Goal: Task Accomplishment & Management: Manage account settings

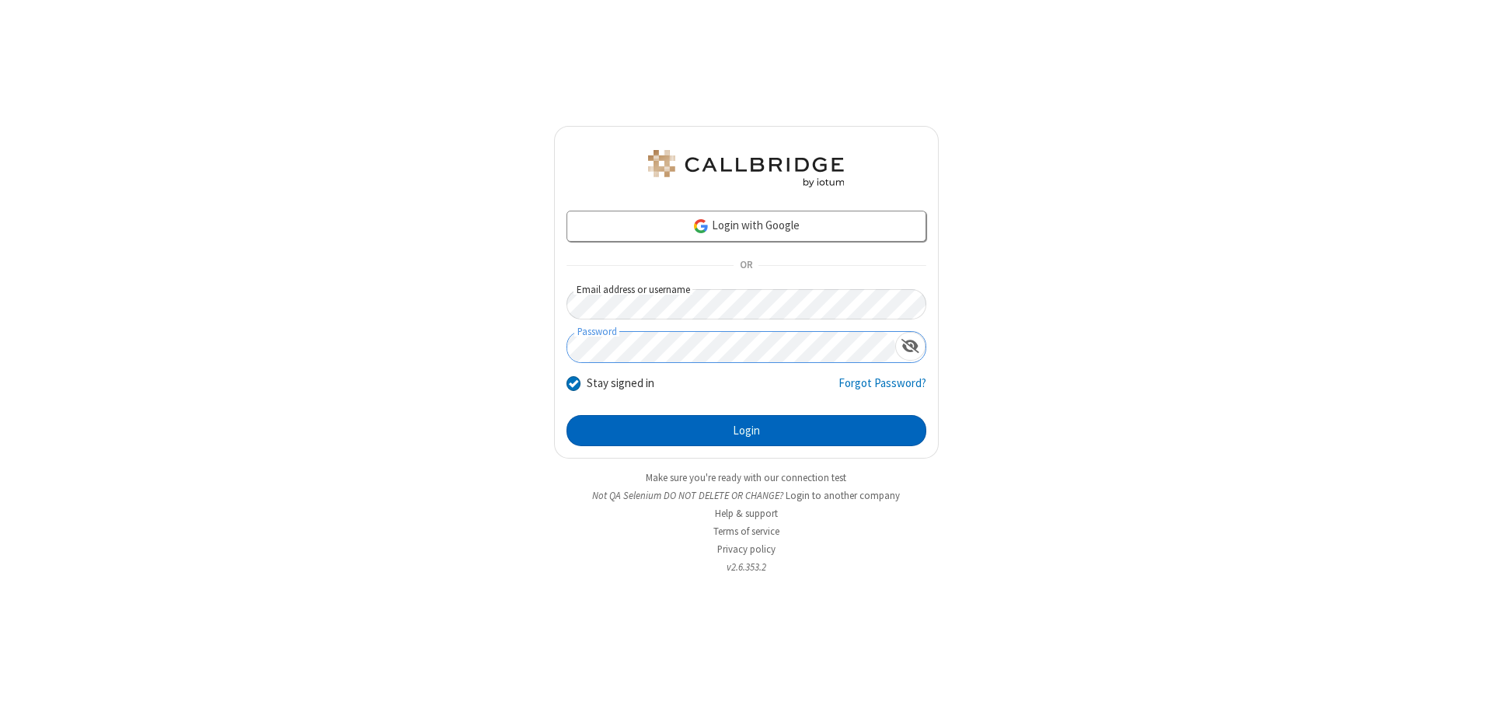
click at [746, 431] on button "Login" at bounding box center [747, 430] width 360 height 31
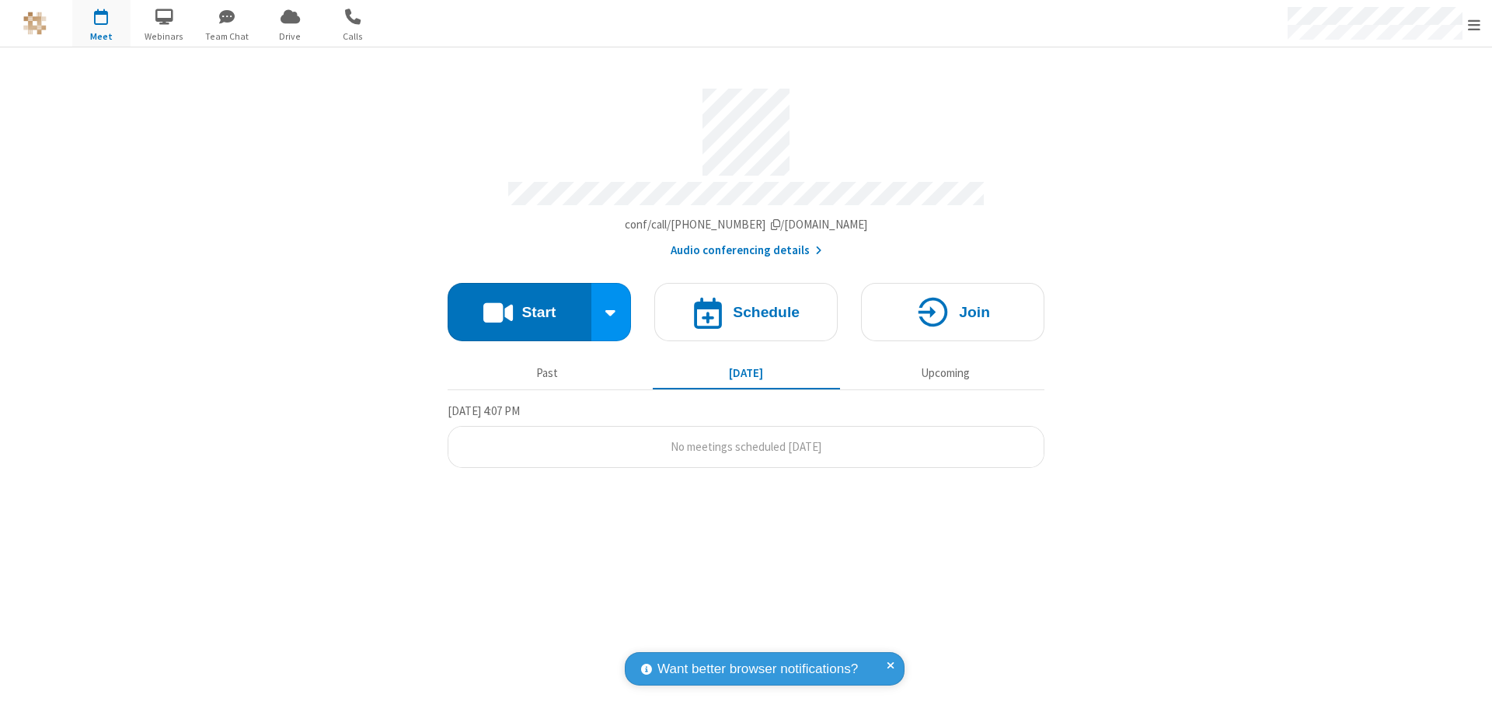
click at [1474, 24] on span "Open menu" at bounding box center [1474, 25] width 12 height 16
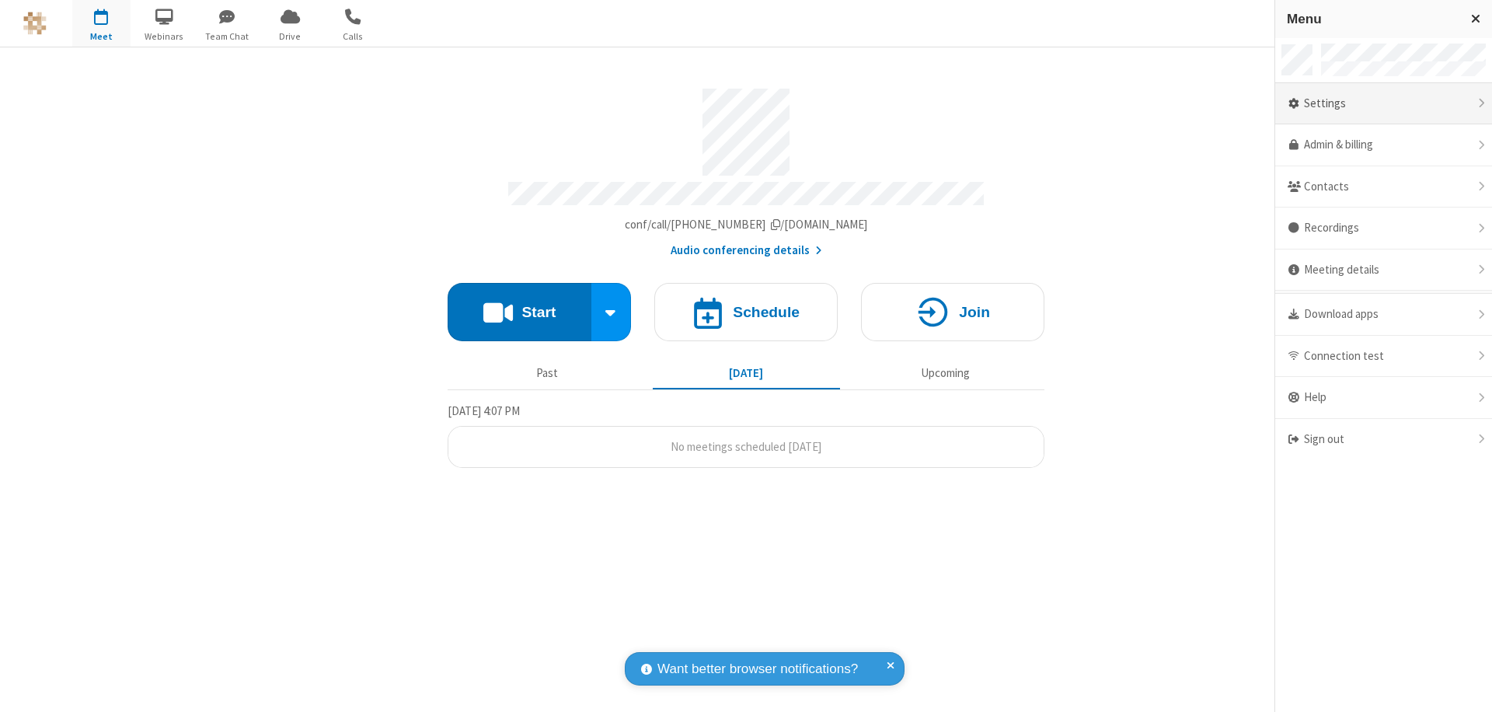
click at [1383, 103] on div "Settings" at bounding box center [1383, 104] width 217 height 42
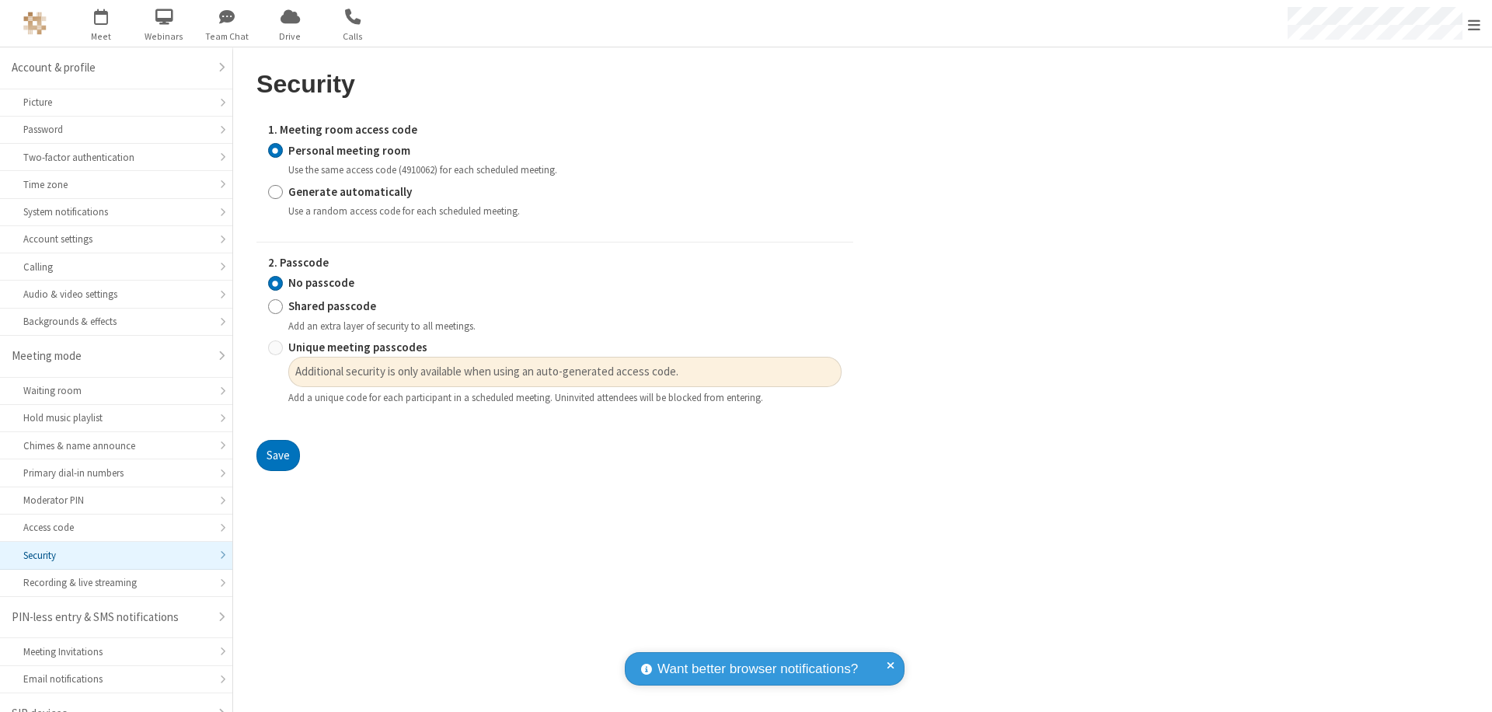
scroll to position [22, 0]
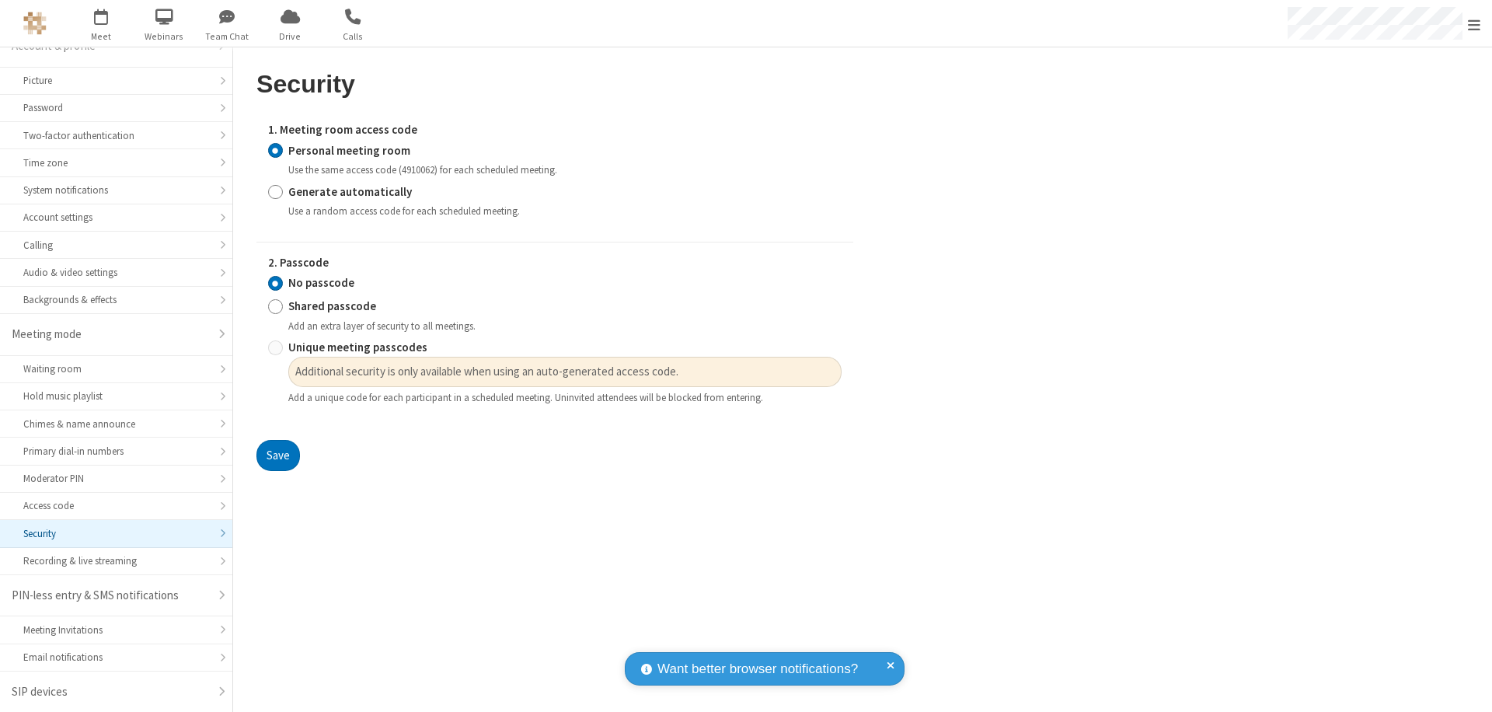
click at [275, 191] on input "Generate automatically" at bounding box center [275, 191] width 15 height 16
radio input "true"
click at [275, 356] on input "Unique meeting passcodes" at bounding box center [275, 348] width 15 height 16
radio input "true"
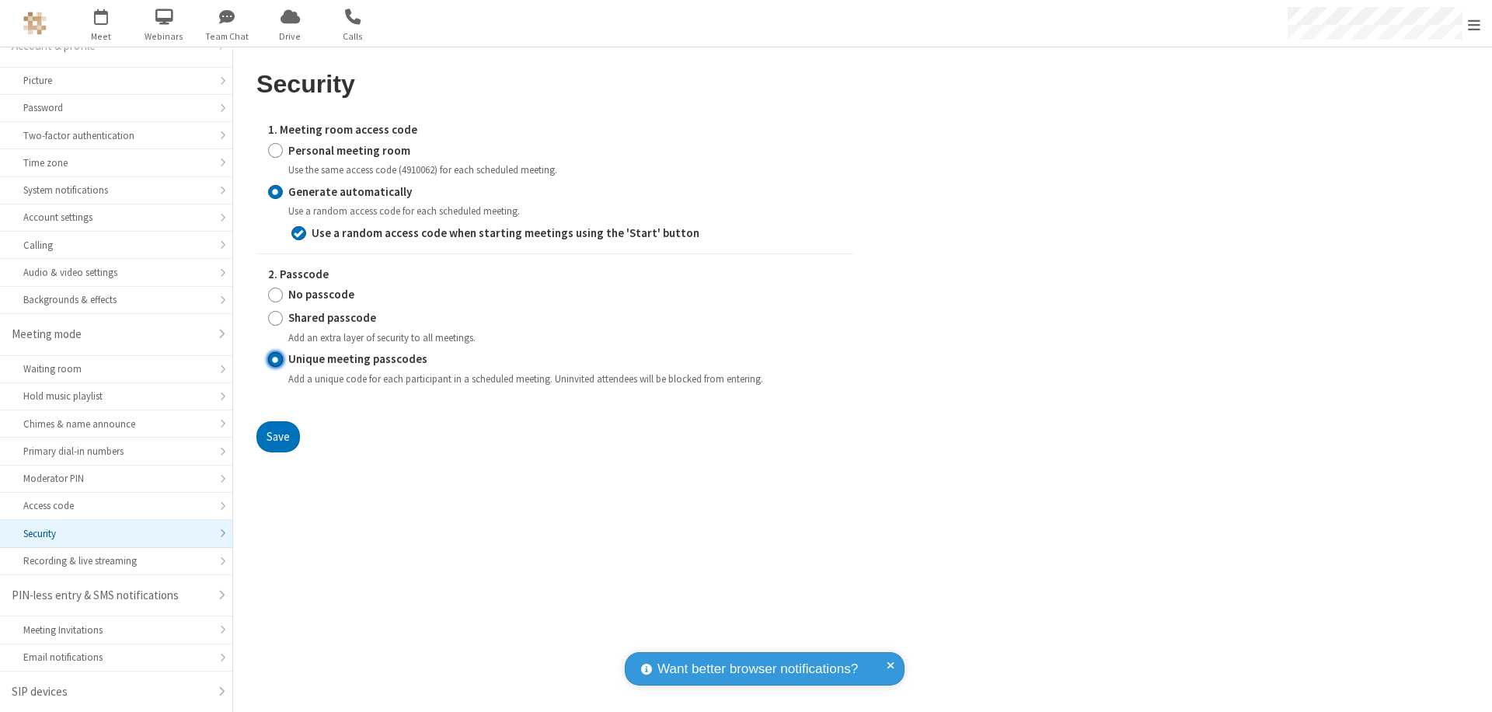
click at [277, 436] on button "Save" at bounding box center [278, 436] width 44 height 31
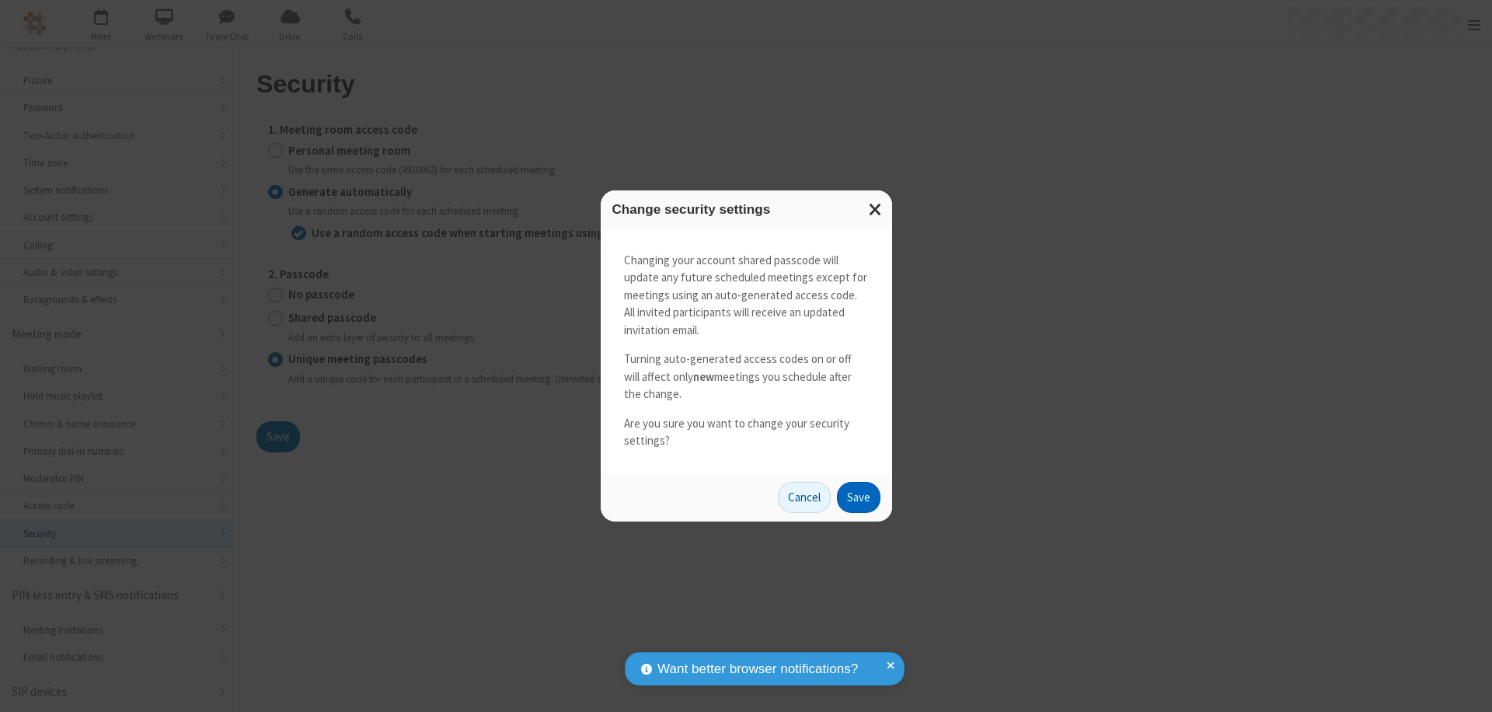
click at [858, 497] on button "Save" at bounding box center [859, 497] width 44 height 31
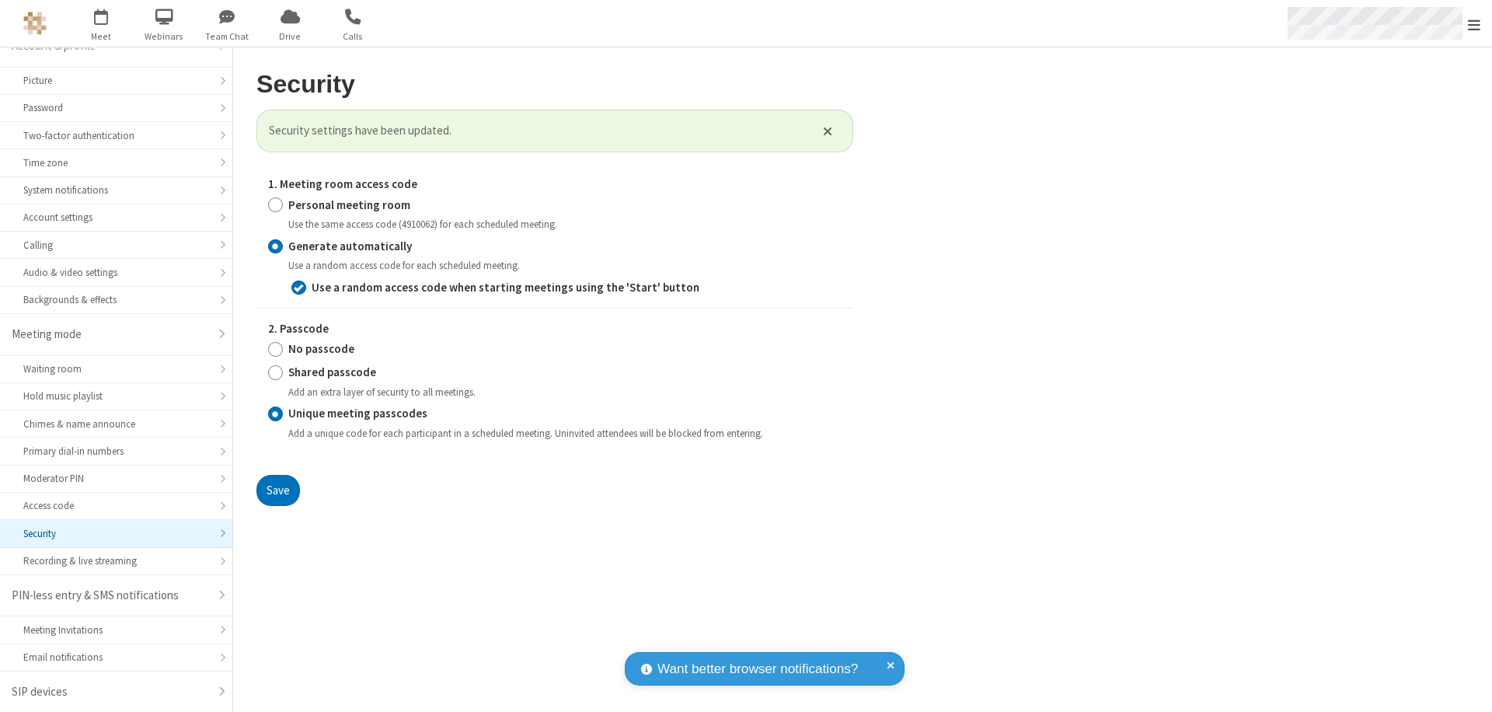
click at [1474, 24] on span "Open menu" at bounding box center [1474, 25] width 12 height 16
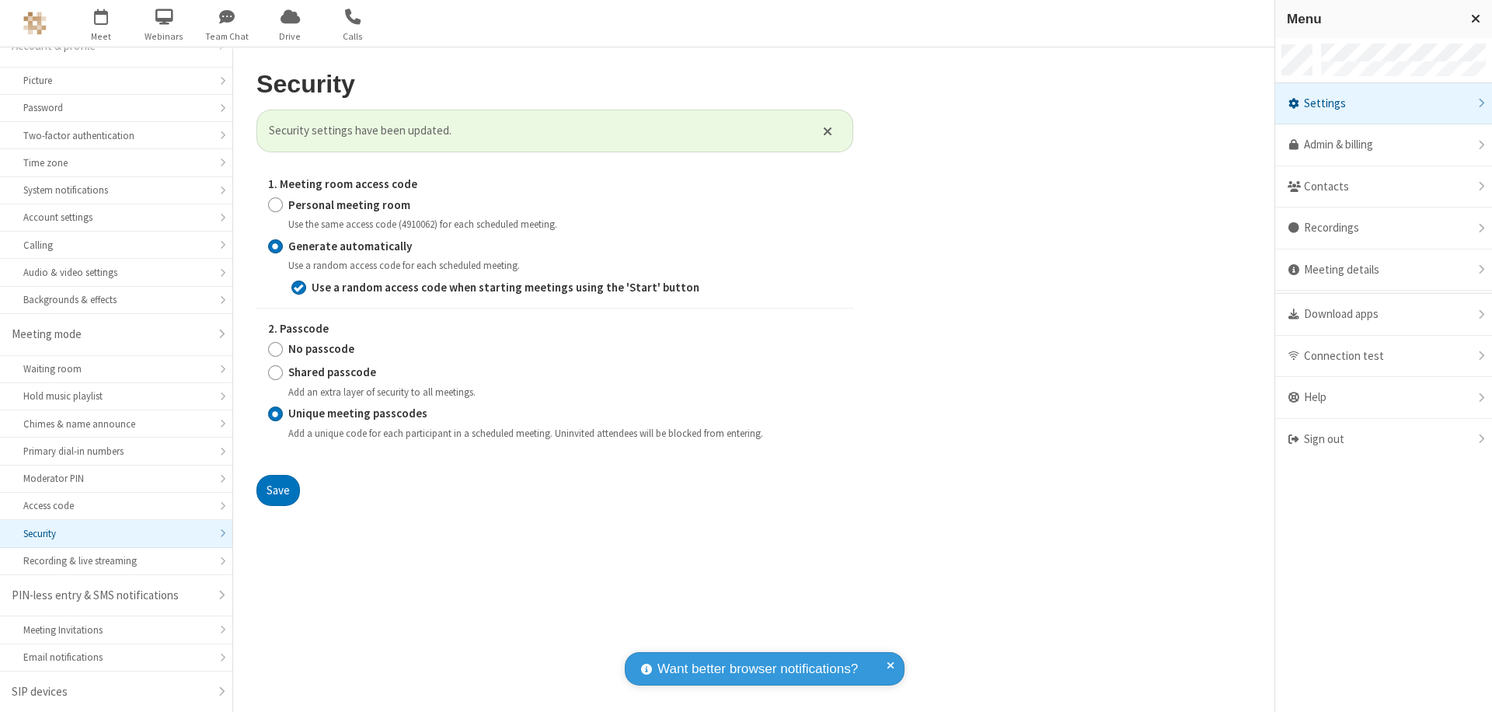
click at [101, 23] on span "button" at bounding box center [101, 16] width 58 height 26
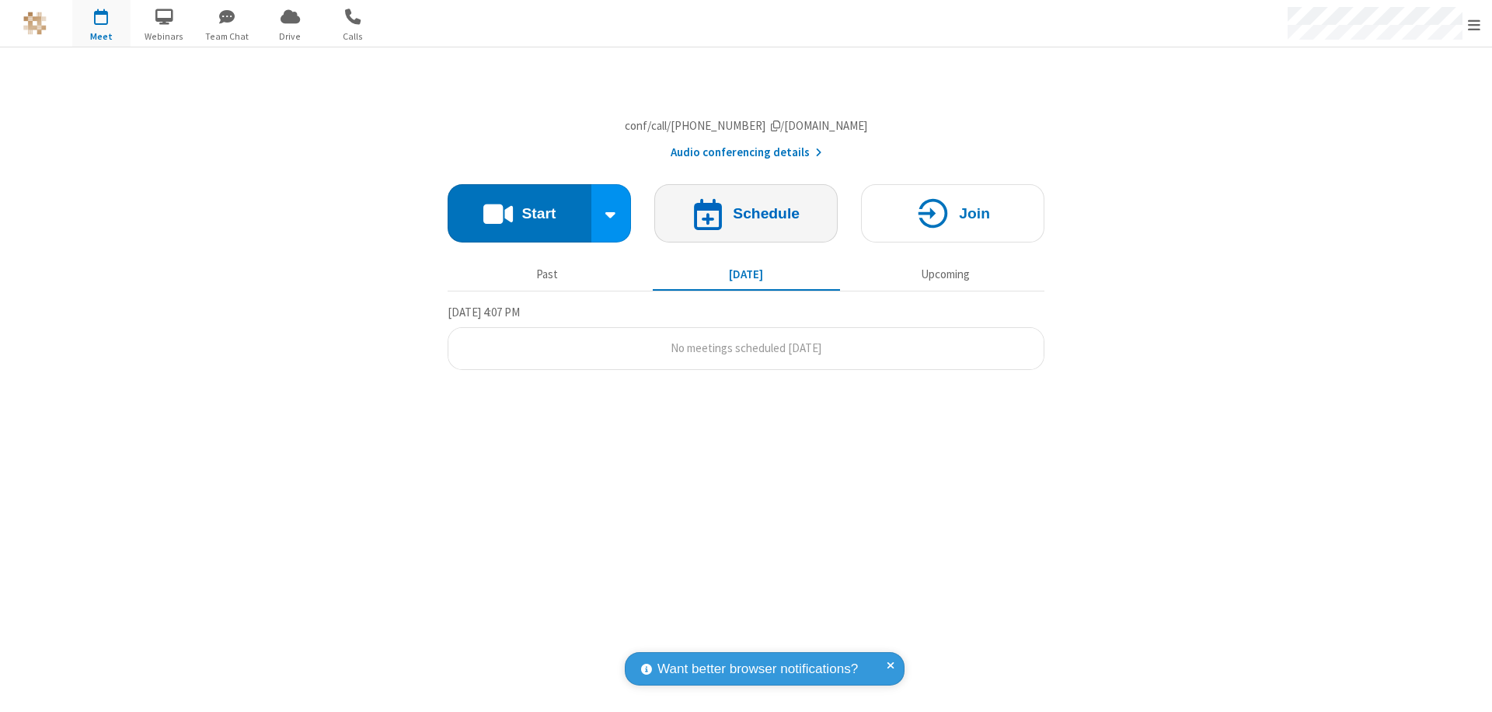
click at [746, 221] on h4 "Schedule" at bounding box center [766, 213] width 67 height 15
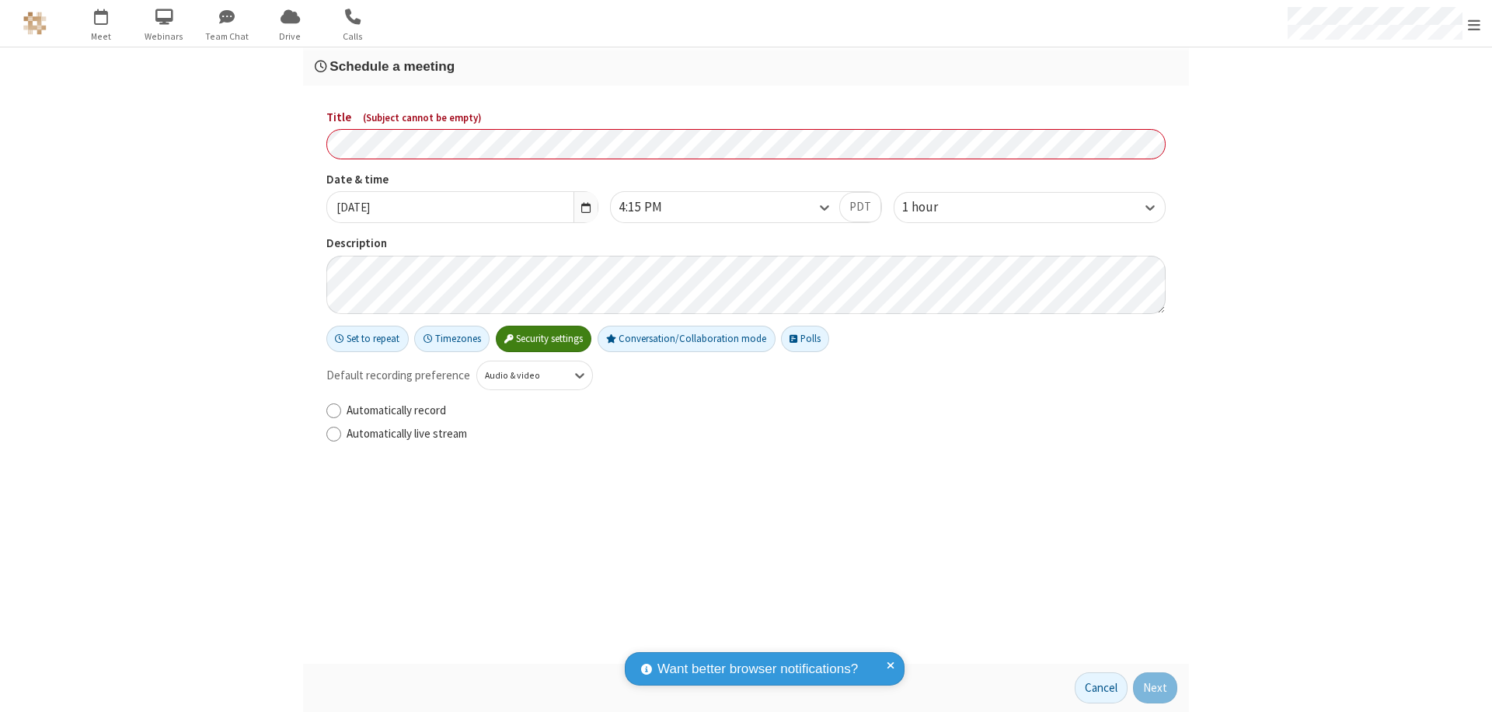
click at [746, 66] on h3 "Schedule a meeting" at bounding box center [746, 66] width 863 height 15
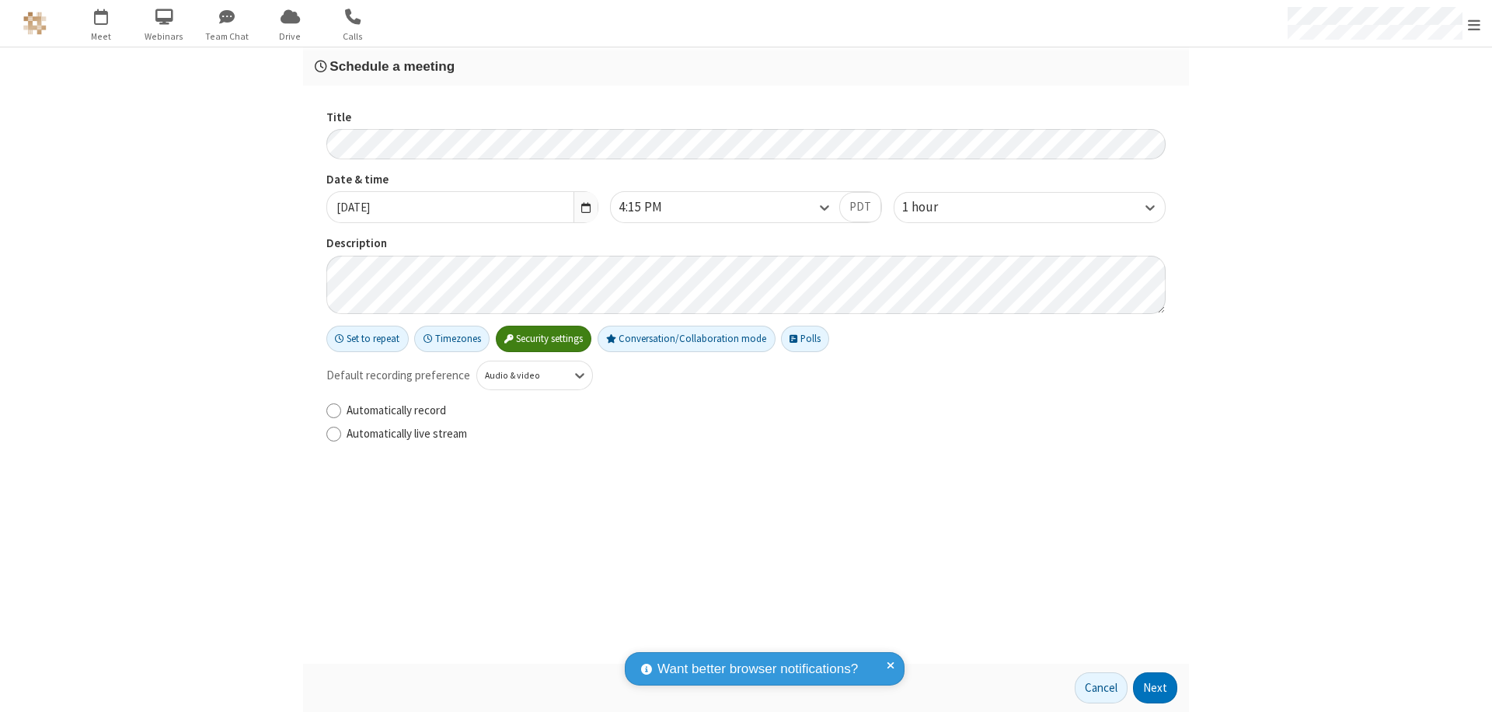
click at [1156, 688] on button "Next" at bounding box center [1155, 687] width 44 height 31
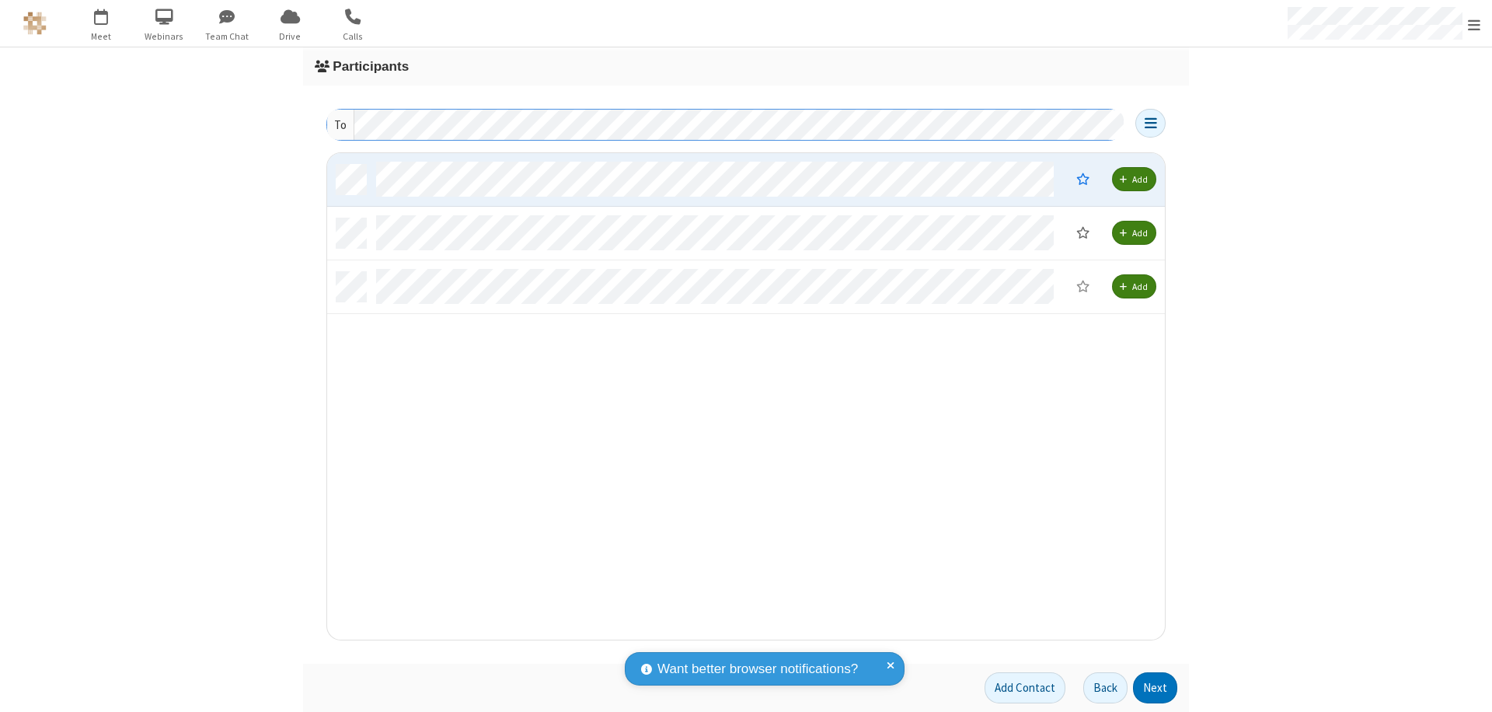
scroll to position [475, 826]
click at [1156, 688] on button "Next" at bounding box center [1155, 687] width 44 height 31
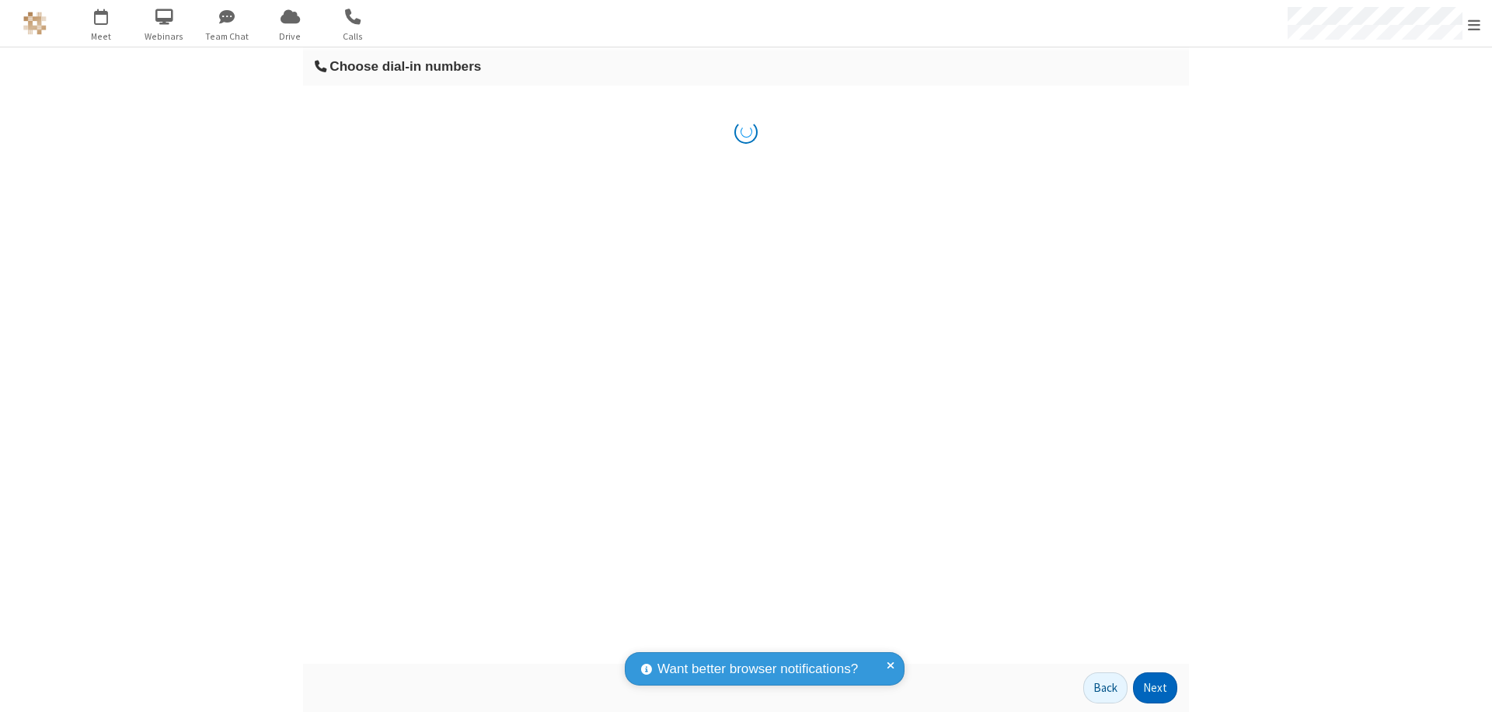
click at [1156, 688] on button "Next" at bounding box center [1155, 687] width 44 height 31
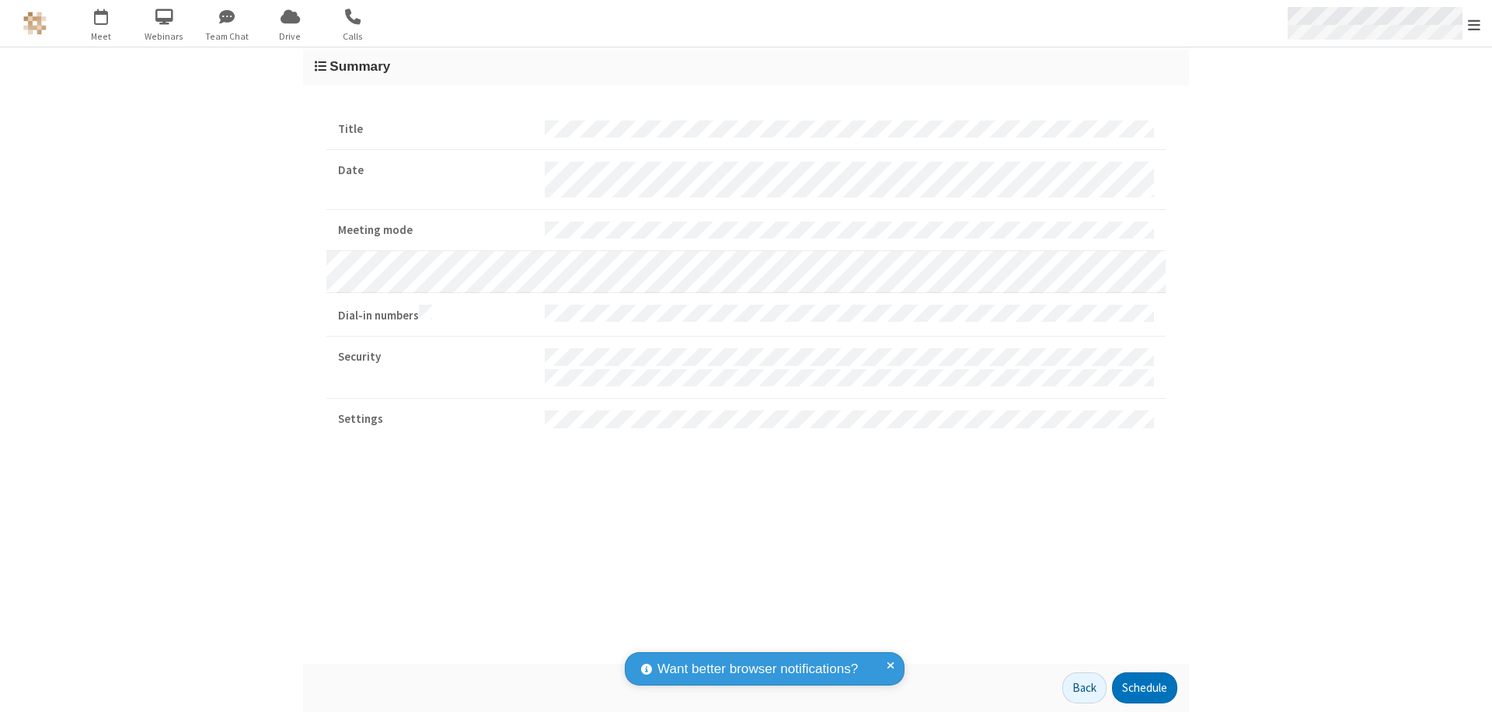
click at [1474, 24] on span "Open menu" at bounding box center [1474, 25] width 12 height 16
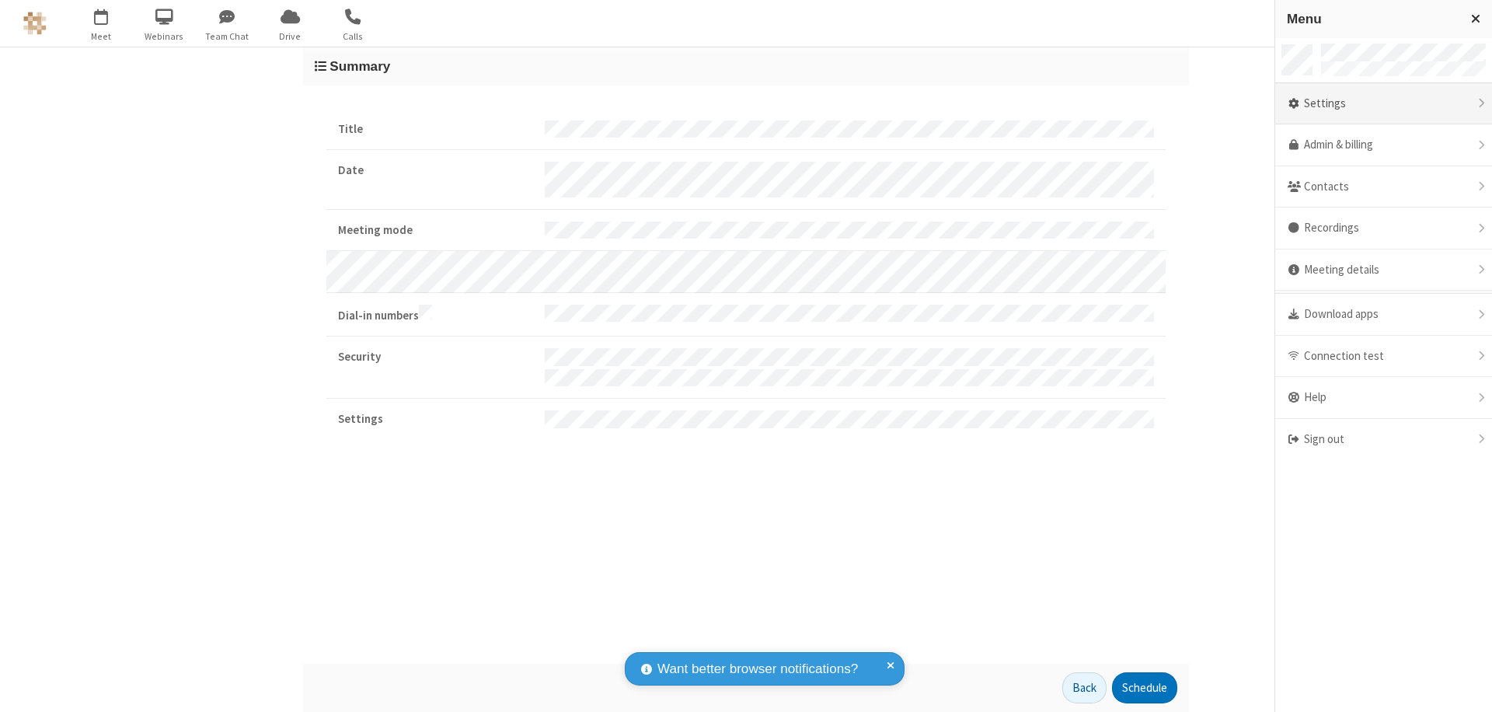
click at [1383, 103] on div "Settings" at bounding box center [1383, 104] width 217 height 42
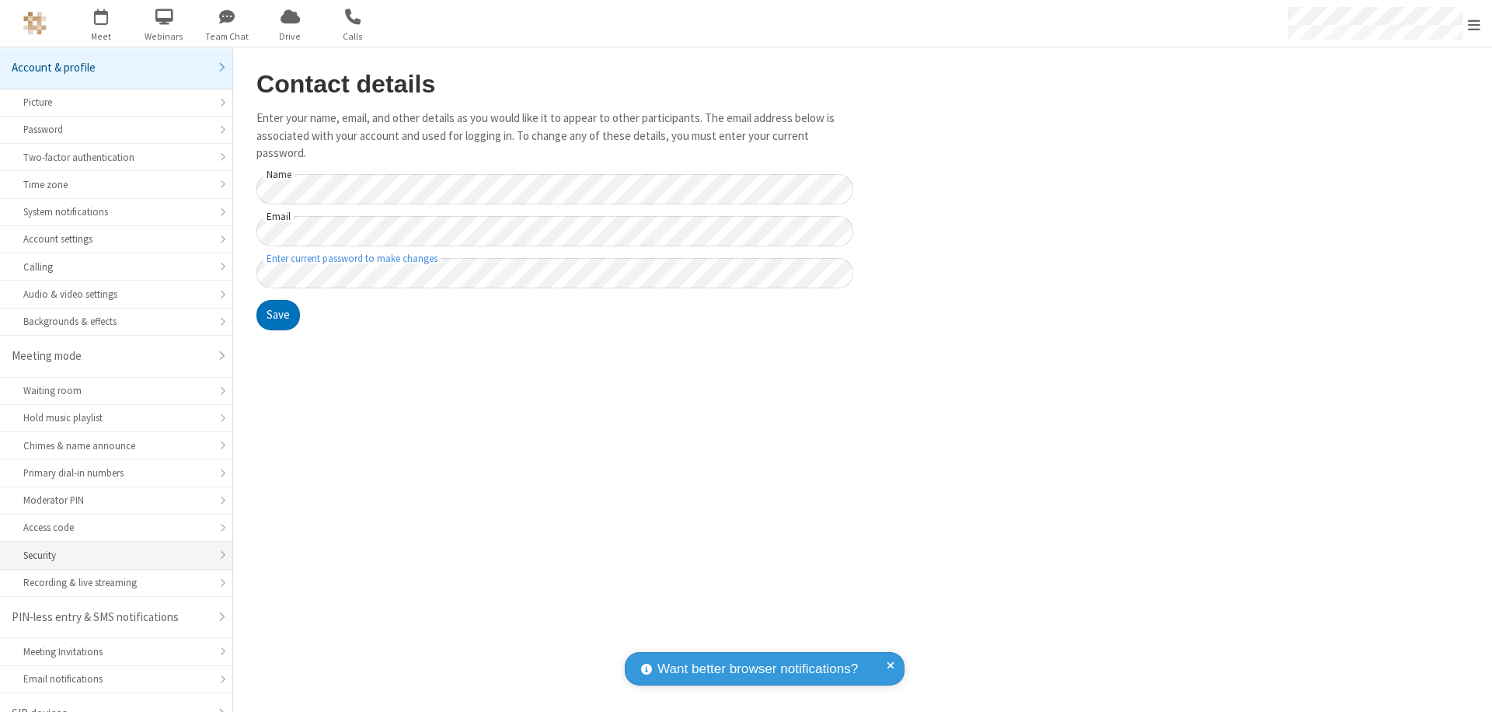
click at [110, 548] on div "Security" at bounding box center [116, 555] width 186 height 15
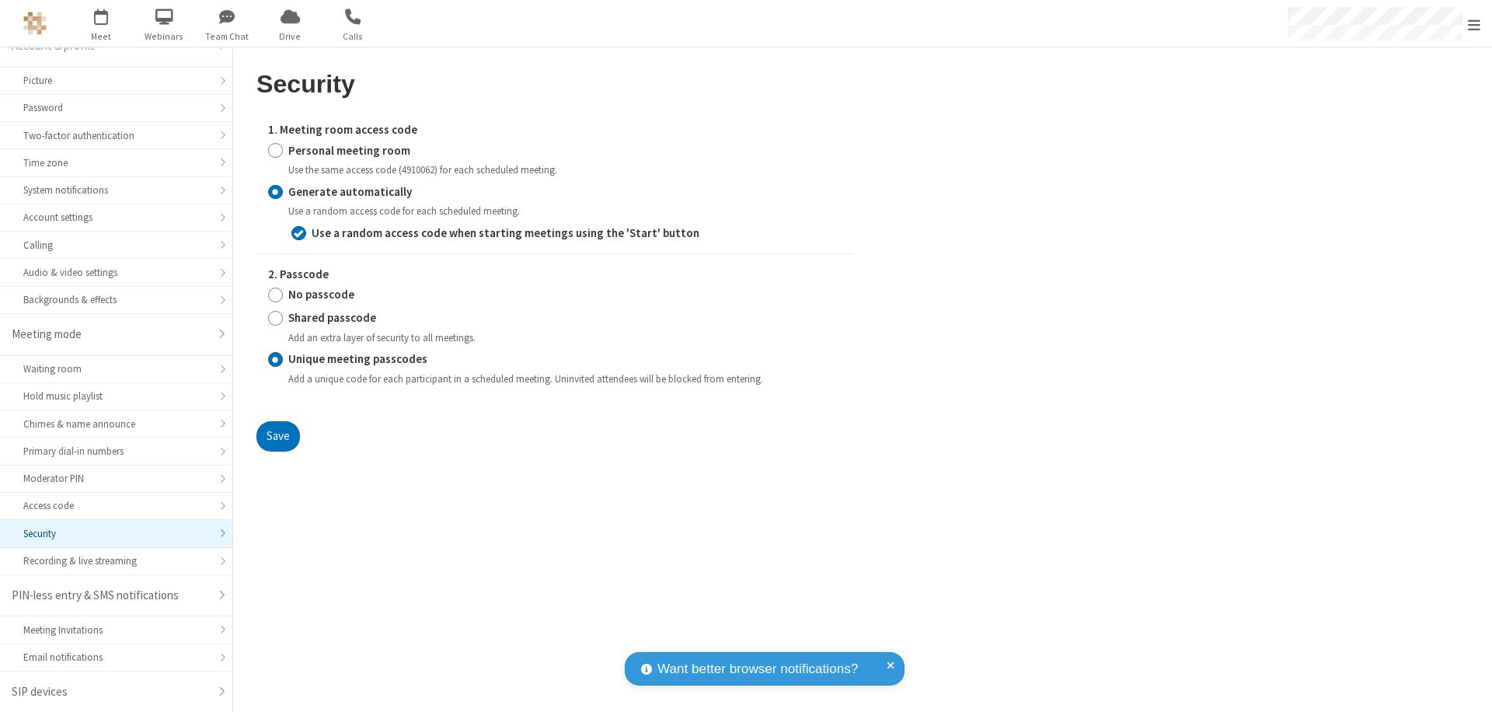
click at [275, 150] on input "Personal meeting room" at bounding box center [275, 150] width 15 height 16
radio input "true"
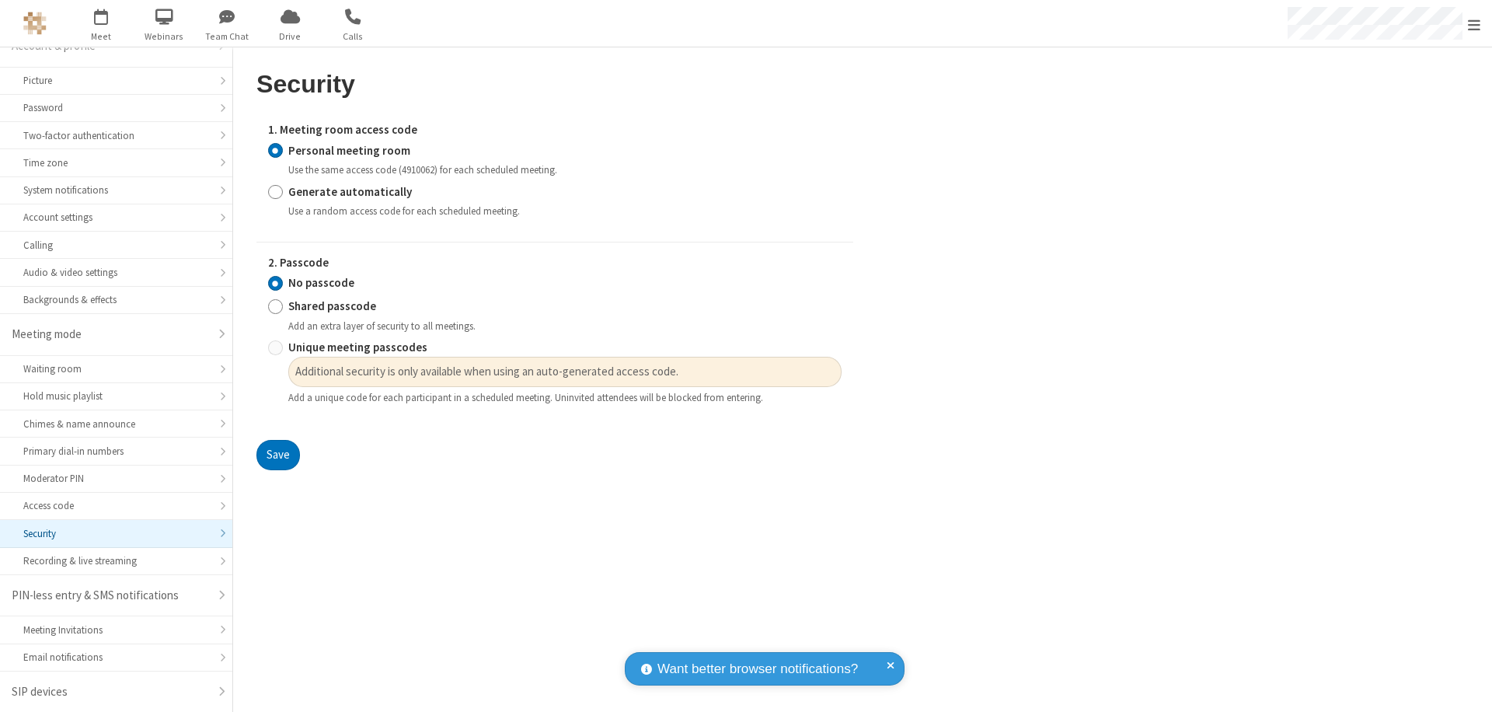
click at [275, 283] on input "No passcode" at bounding box center [275, 283] width 15 height 16
click at [277, 455] on button "Save" at bounding box center [278, 455] width 44 height 31
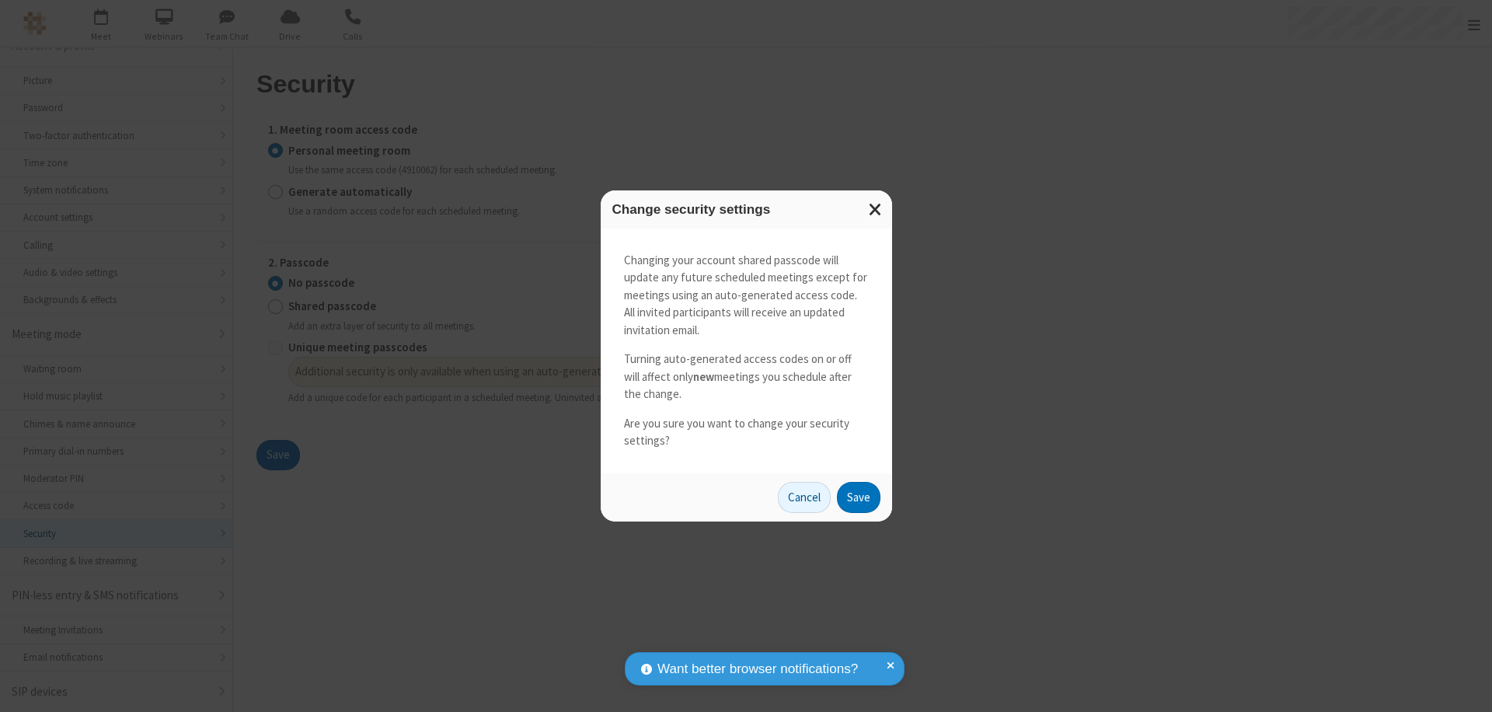
click at [858, 497] on button "Save" at bounding box center [859, 497] width 44 height 31
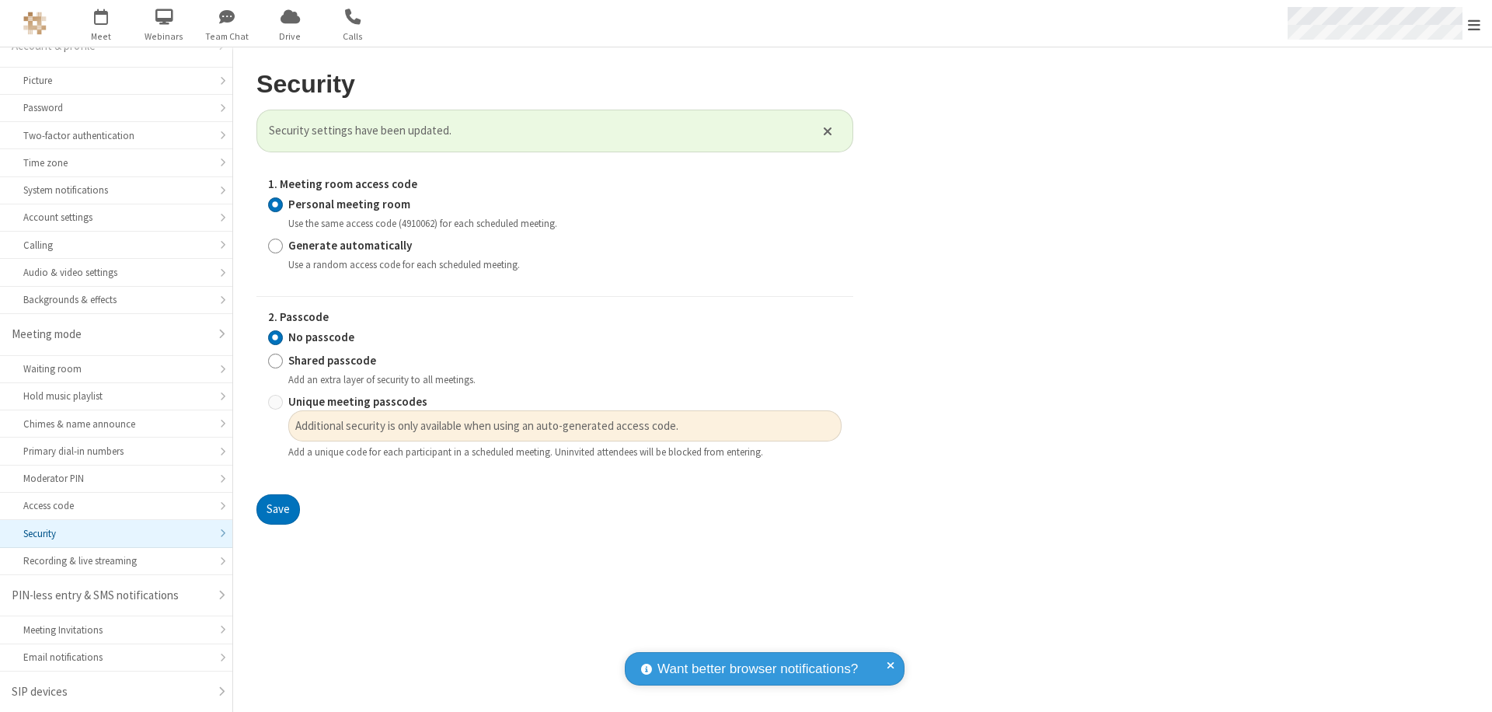
click at [1474, 23] on span "Open menu" at bounding box center [1474, 25] width 12 height 16
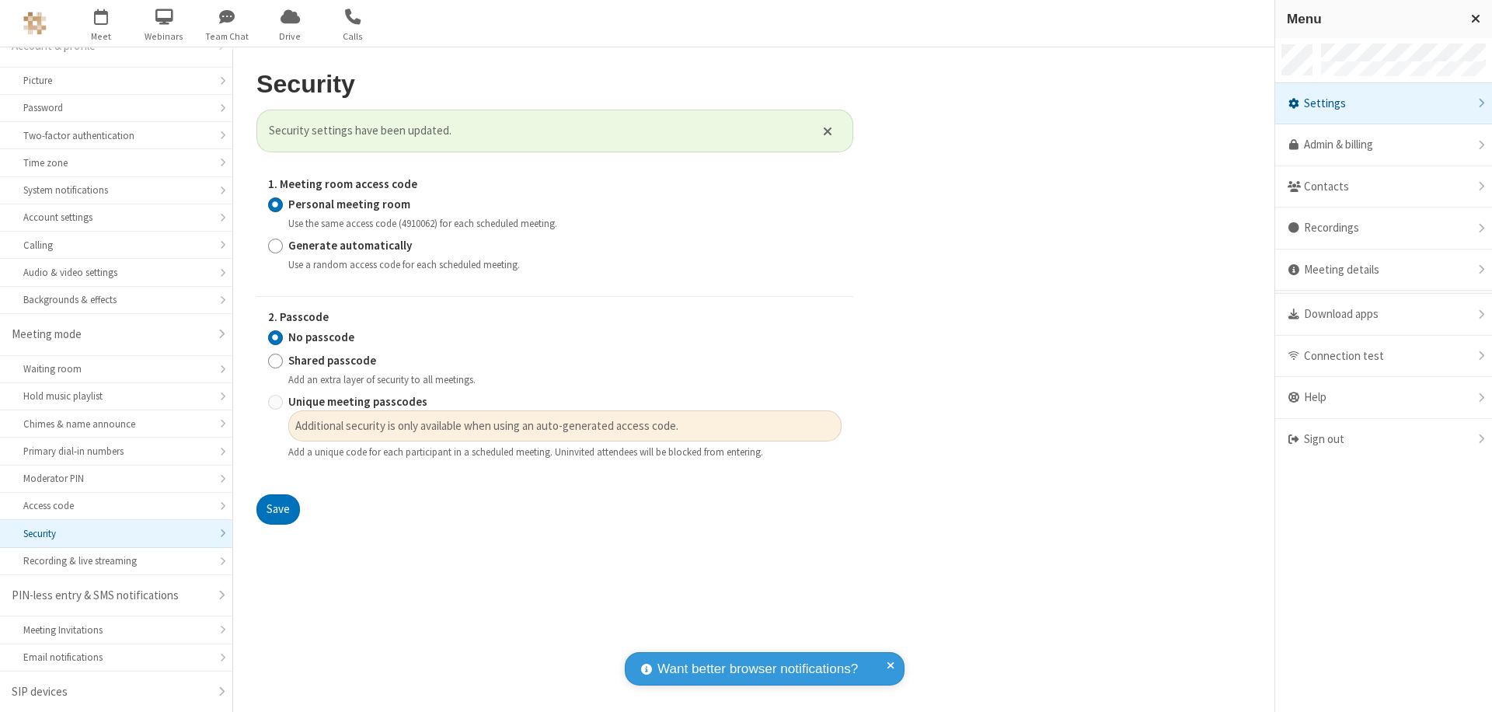
click at [1383, 439] on div "Sign out" at bounding box center [1383, 439] width 217 height 41
